Goal: Find specific page/section: Locate a particular part of the current website

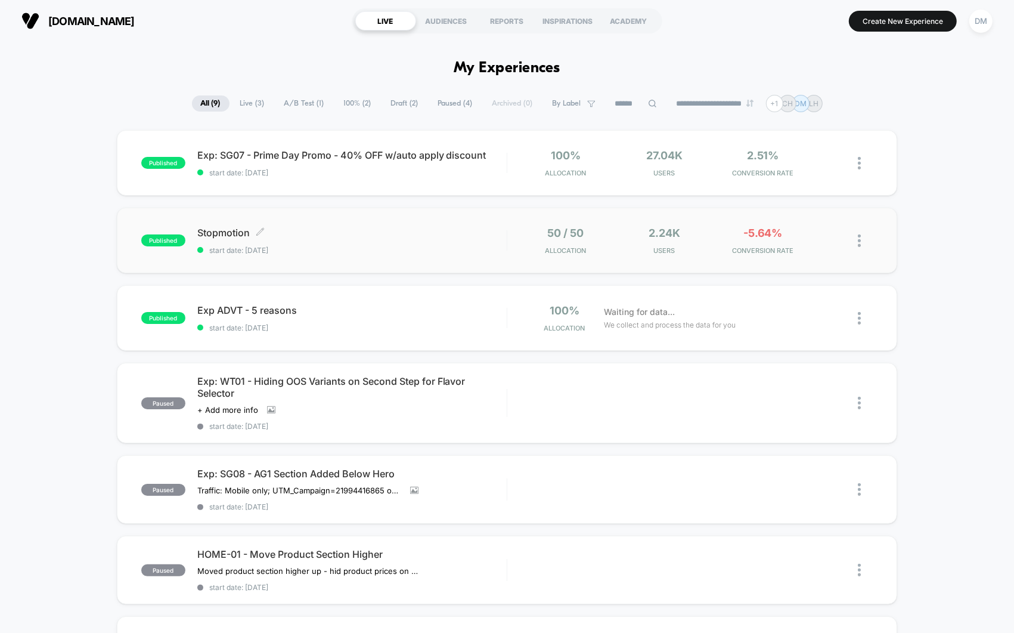
click at [422, 236] on span "Stopmotion Click to edit experience details" at bounding box center [351, 233] width 309 height 12
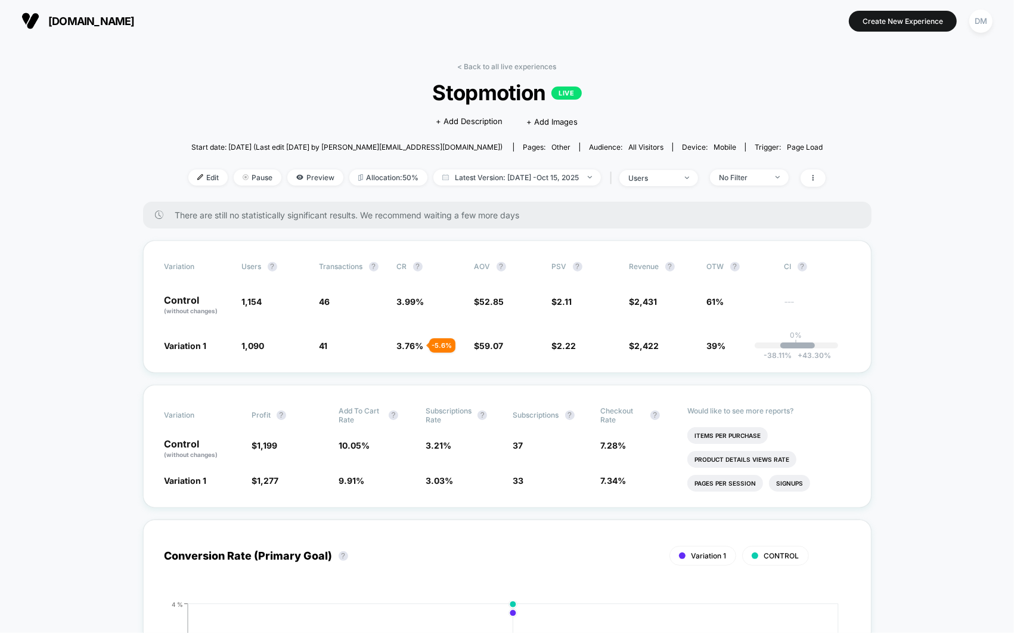
click at [510, 64] on link "< Back to all live experiences" at bounding box center [507, 66] width 99 height 9
